Goal: Information Seeking & Learning: Learn about a topic

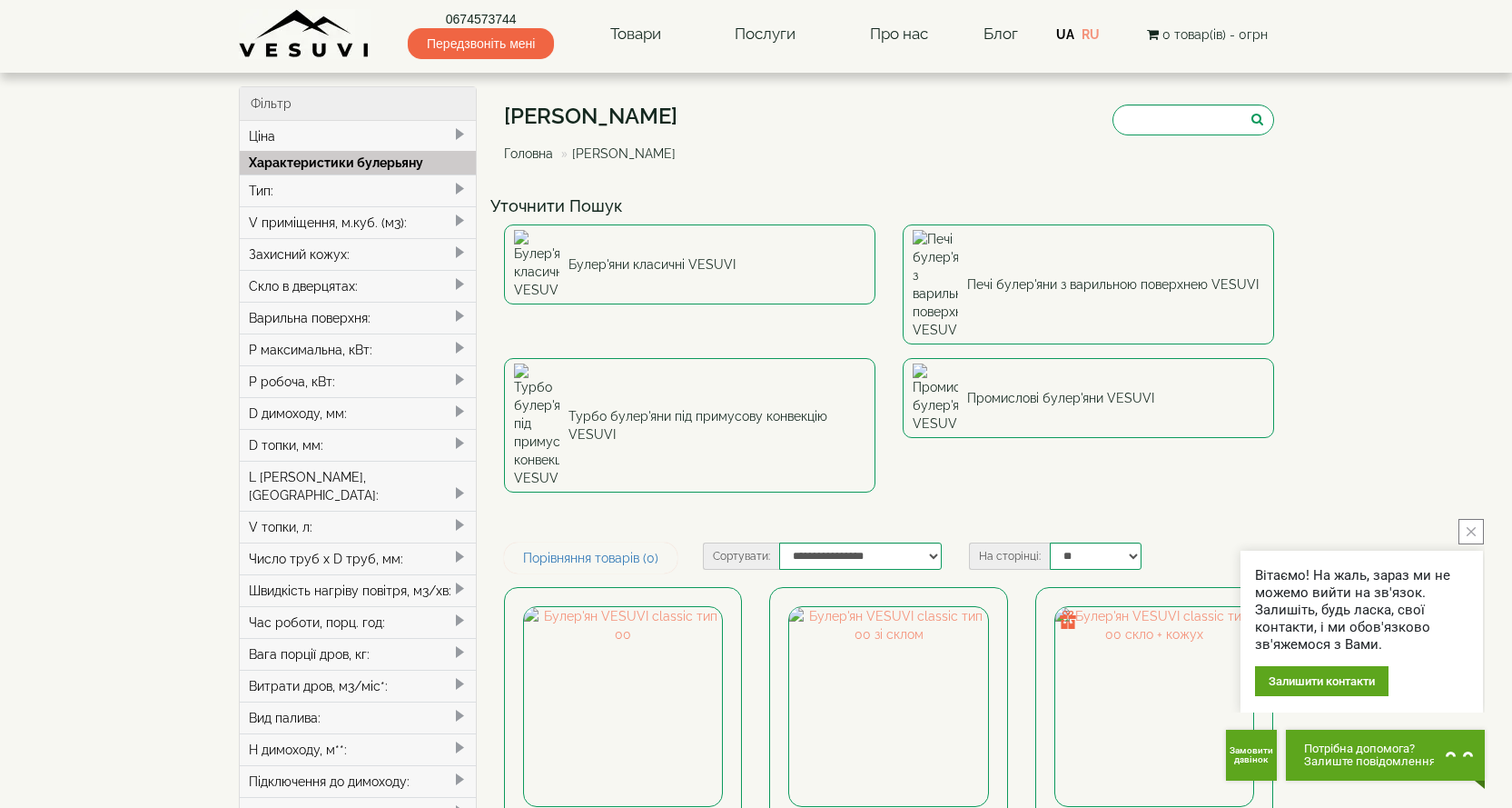
click at [413, 222] on div "V приміщення, м.куб. (м3):" at bounding box center [358, 222] width 237 height 32
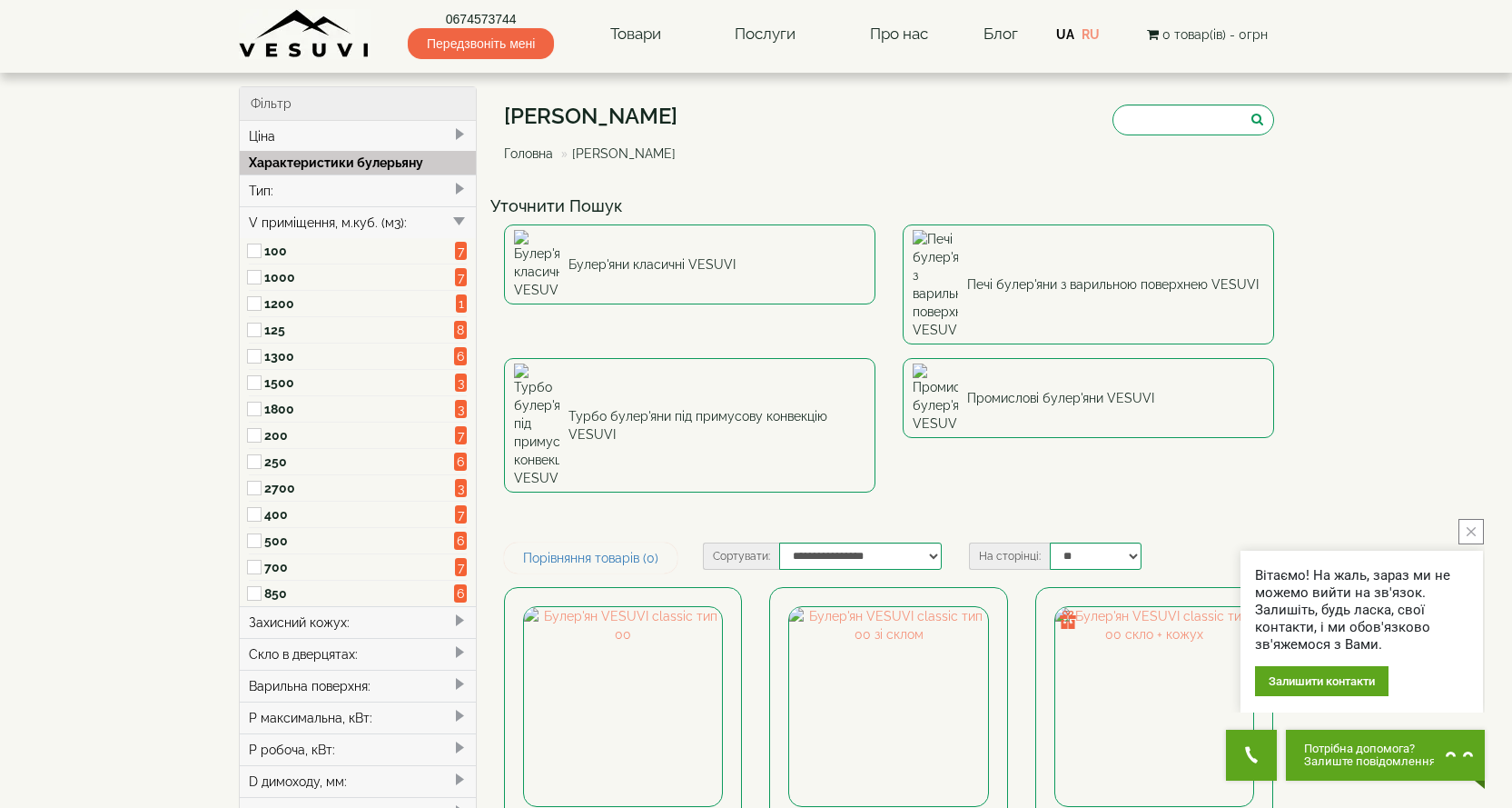
type input "*****"
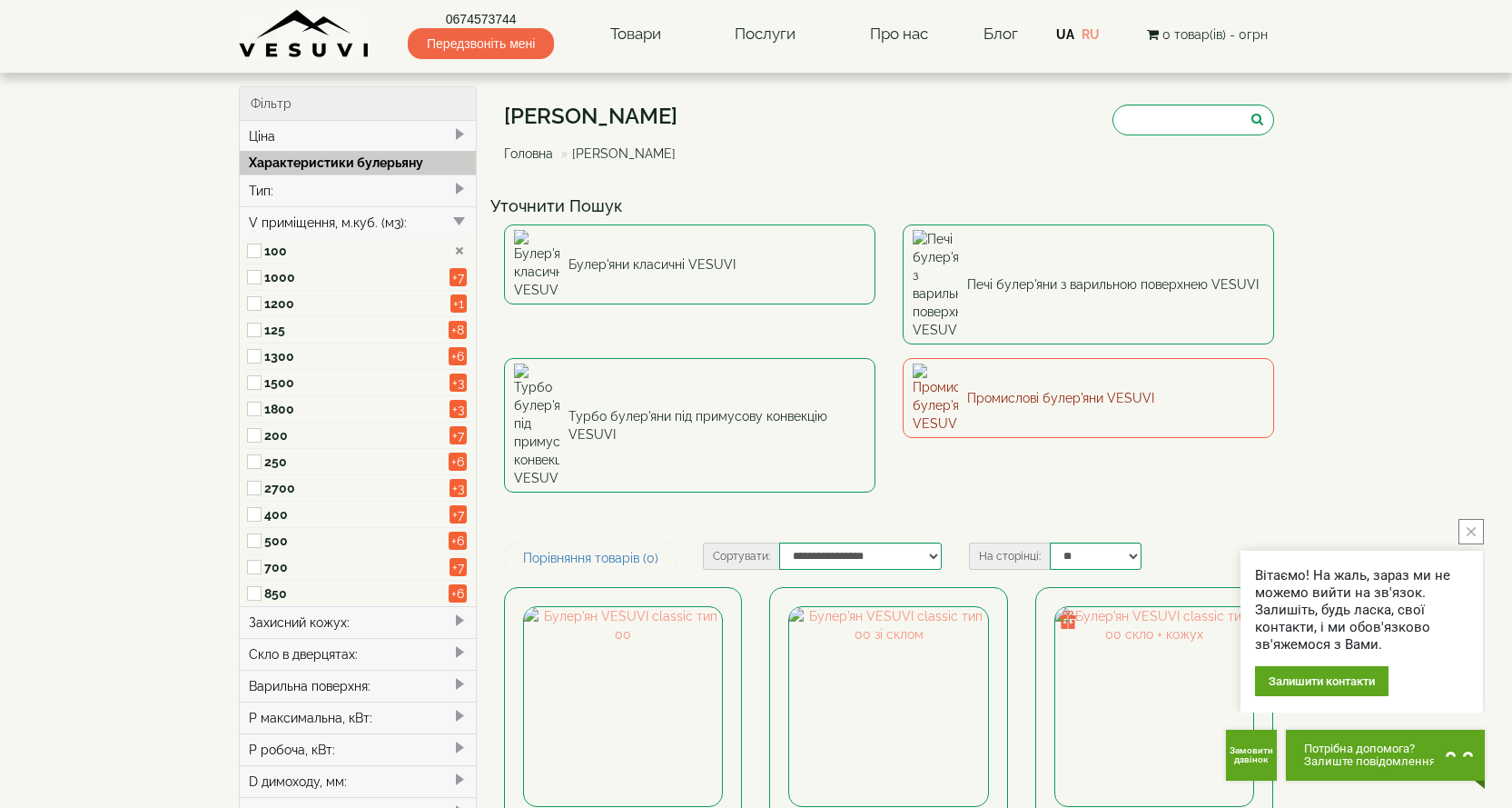
click at [984, 358] on link "Промислові булер'яни VESUVI" at bounding box center [1087, 398] width 371 height 80
